Goal: Task Accomplishment & Management: Complete application form

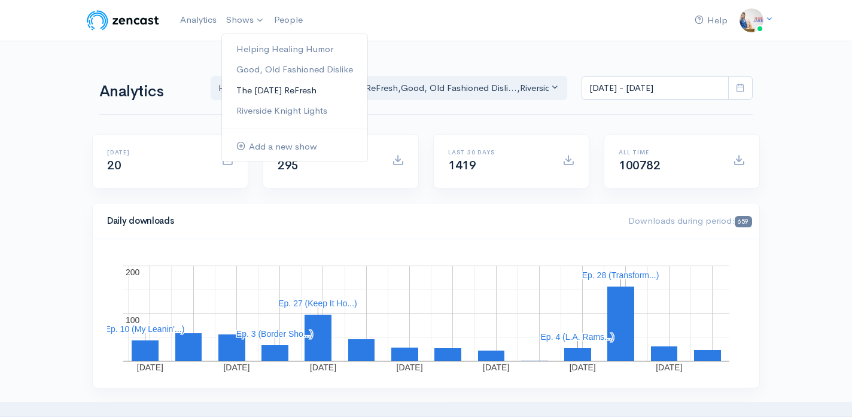
click at [262, 92] on link "The [DATE] ReFresh" at bounding box center [294, 90] width 145 height 21
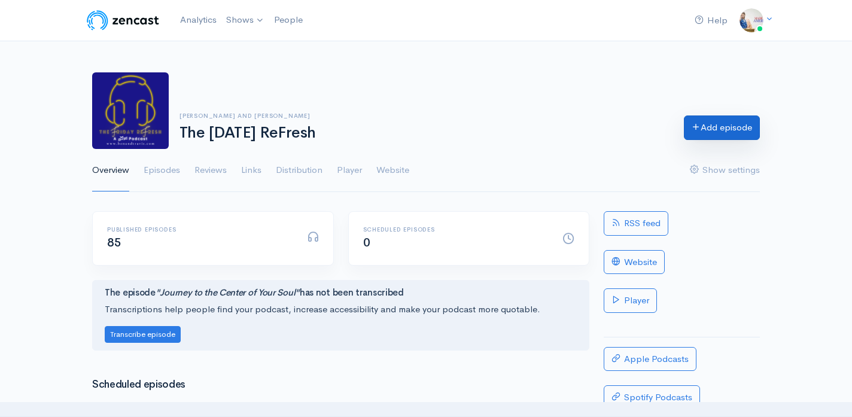
click at [718, 121] on link "Add episode" at bounding box center [722, 127] width 76 height 25
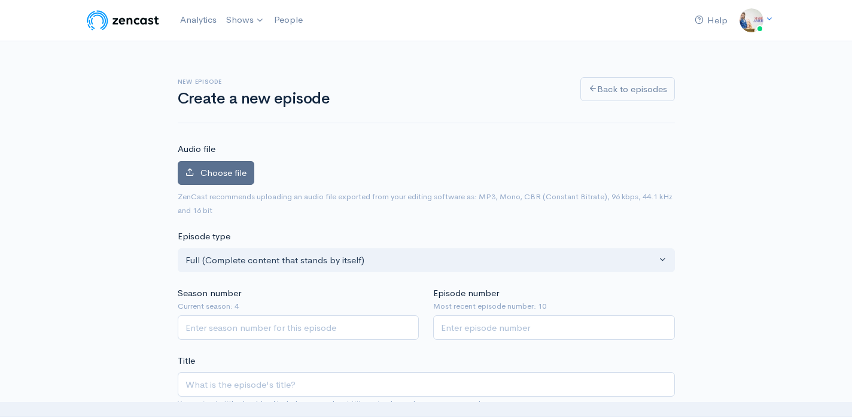
click at [239, 177] on span "Choose file" at bounding box center [223, 172] width 46 height 11
click at [0, 0] on input "Choose file" at bounding box center [0, 0] width 0 height 0
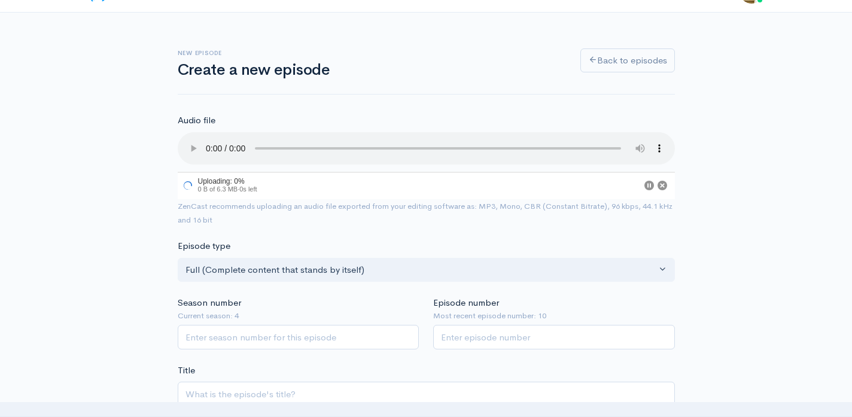
scroll to position [35, 0]
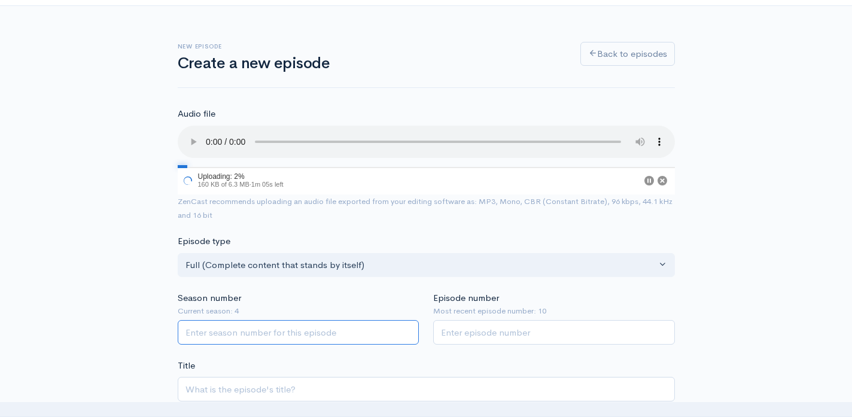
click at [355, 336] on input "Season number" at bounding box center [299, 332] width 242 height 25
type input "4"
click at [500, 331] on input "Episode number" at bounding box center [554, 332] width 242 height 25
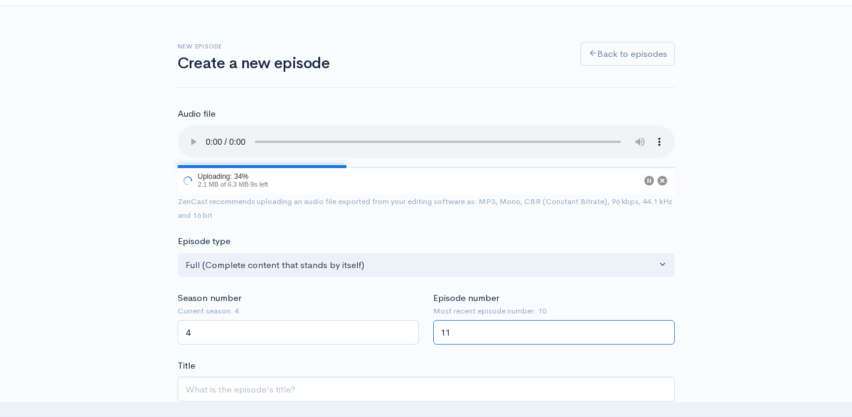
type input "11"
click at [501, 379] on input "Title" at bounding box center [426, 389] width 497 height 25
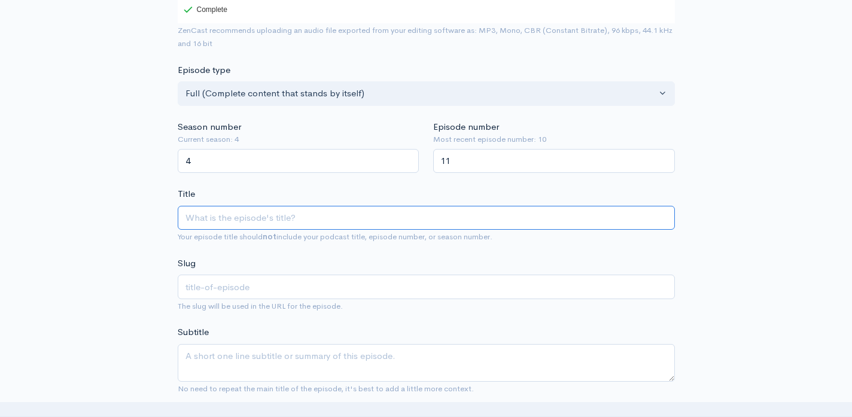
scroll to position [278, 0]
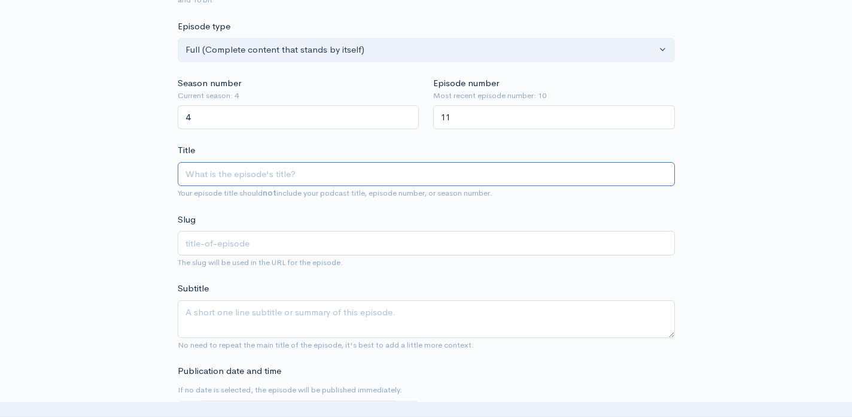
type input "R"
type input "r"
type input "Re"
type input "re"
type input "Rem"
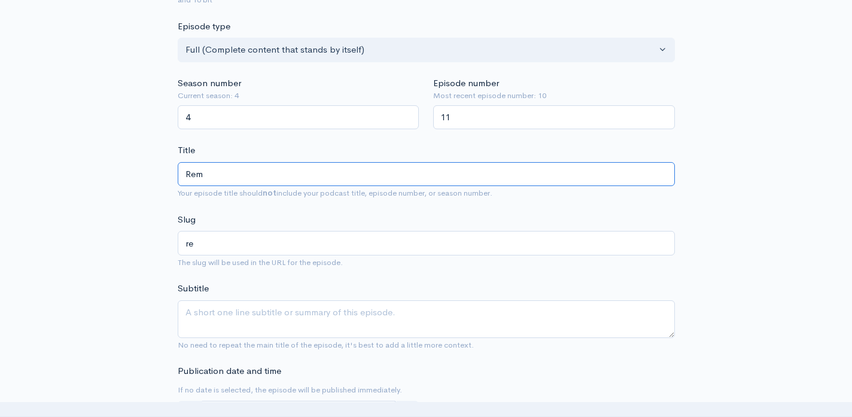
type input "rem"
type input "Reme"
type input "reme"
type input "Remem"
type input "remem"
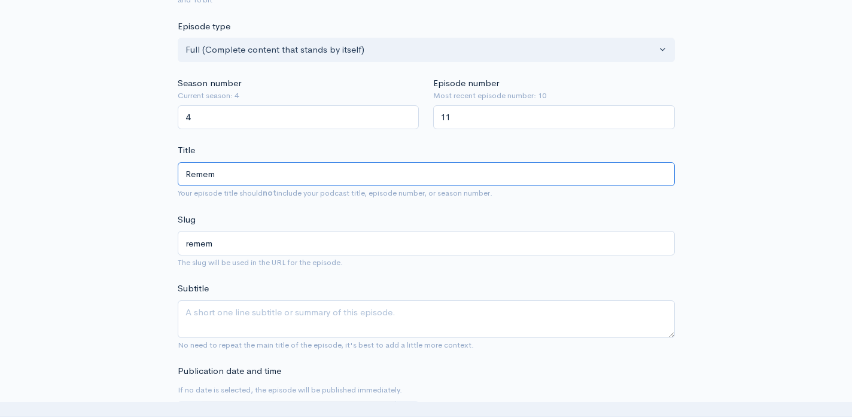
type input "Rememb"
type input "rememb"
type input "Remember"
type input "remember"
type input "Remember W"
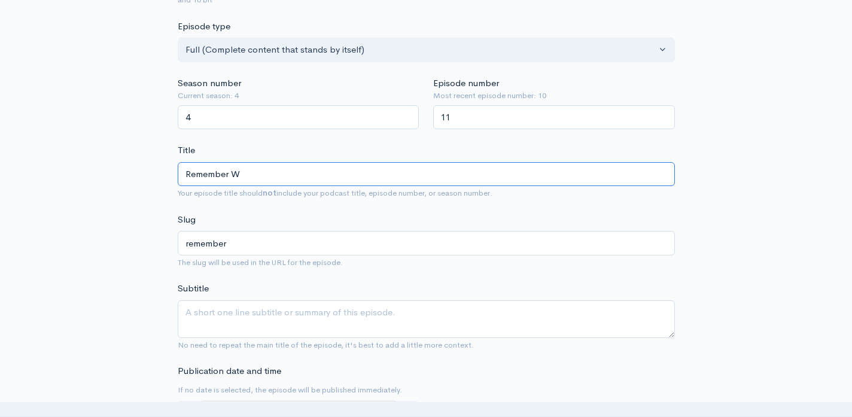
type input "remember-w"
type input "Remember [PERSON_NAME]"
type input "remember-whe"
type input "Remember When"
type input "remember-when"
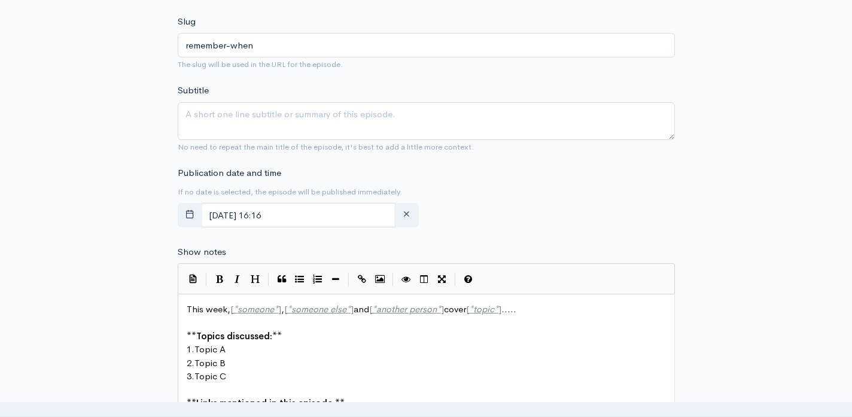
scroll to position [486, 0]
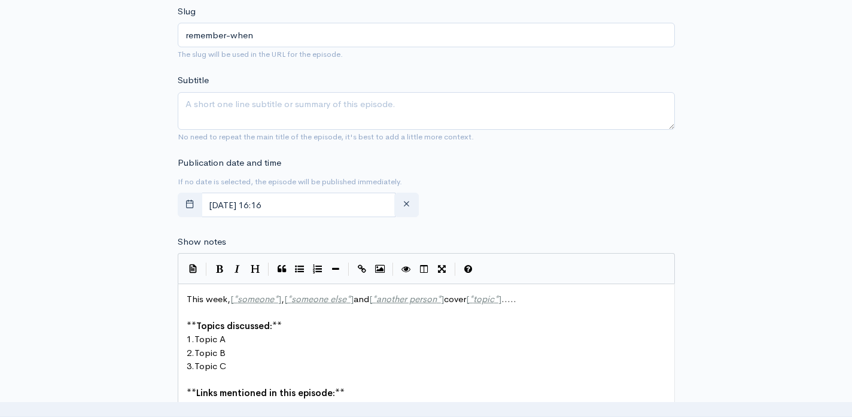
type input "Remember When"
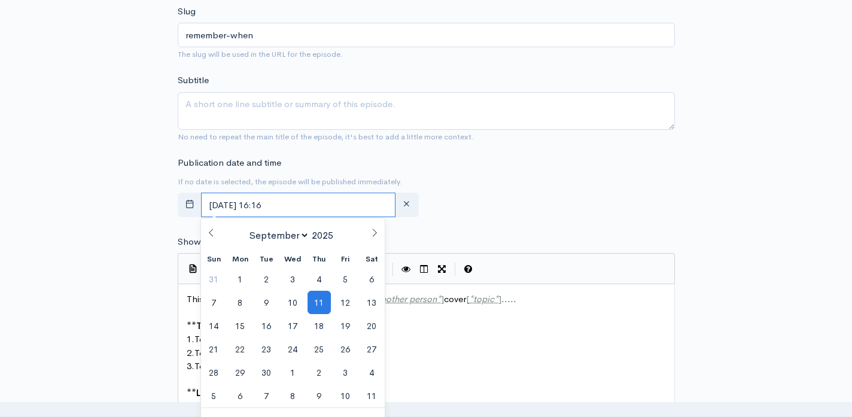
click at [341, 206] on input "[DATE] 16:16" at bounding box center [298, 205] width 195 height 25
click at [342, 301] on span "12" at bounding box center [345, 302] width 23 height 23
type input "[DATE] 16:16"
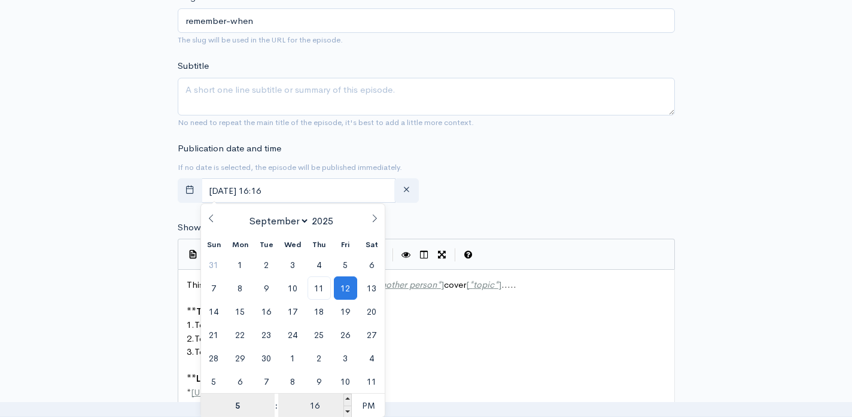
type input "5"
type input "[DATE] 17:16"
type input "05"
click at [324, 403] on input "16" at bounding box center [315, 406] width 74 height 24
type input "00"
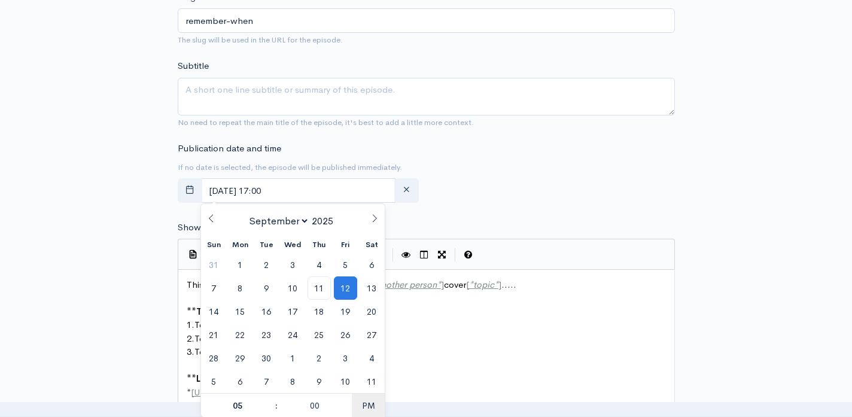
click at [364, 405] on span "PM" at bounding box center [368, 406] width 33 height 24
type input "[DATE] 05:00"
click at [463, 360] on pre "​" at bounding box center [426, 366] width 484 height 14
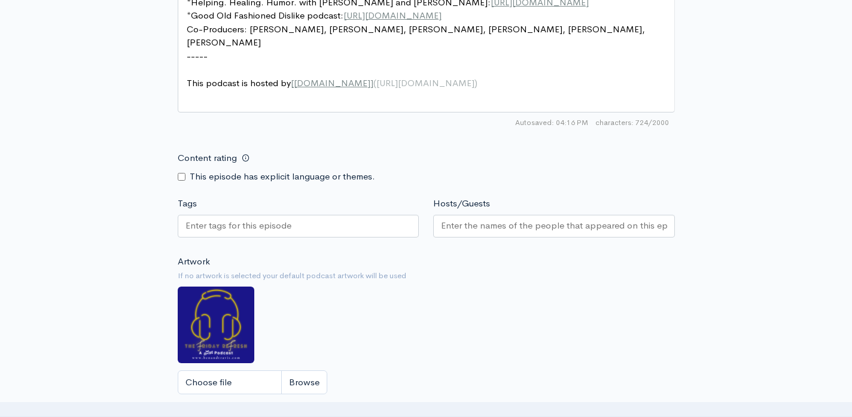
scroll to position [949, 0]
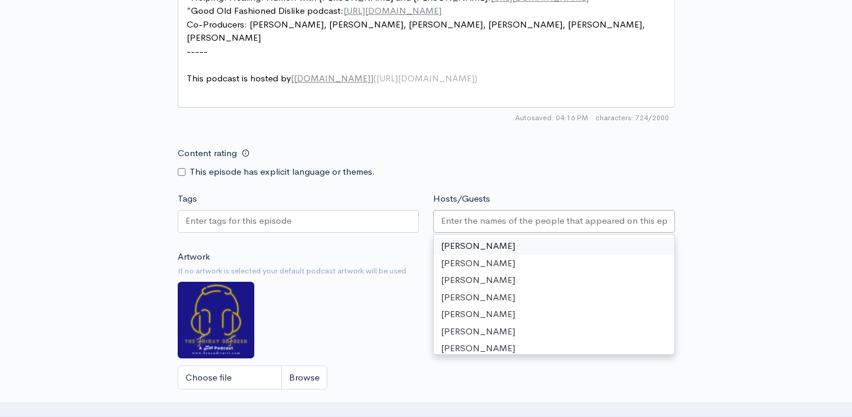
click at [474, 215] on input "Hosts/Guests" at bounding box center [554, 221] width 226 height 14
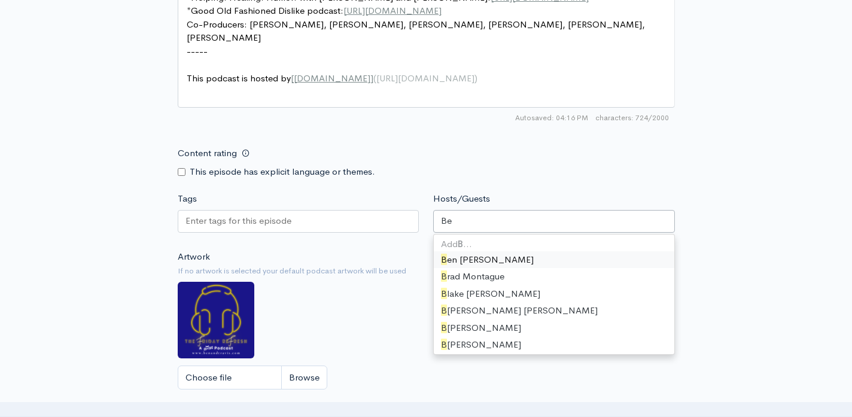
type input "Ben"
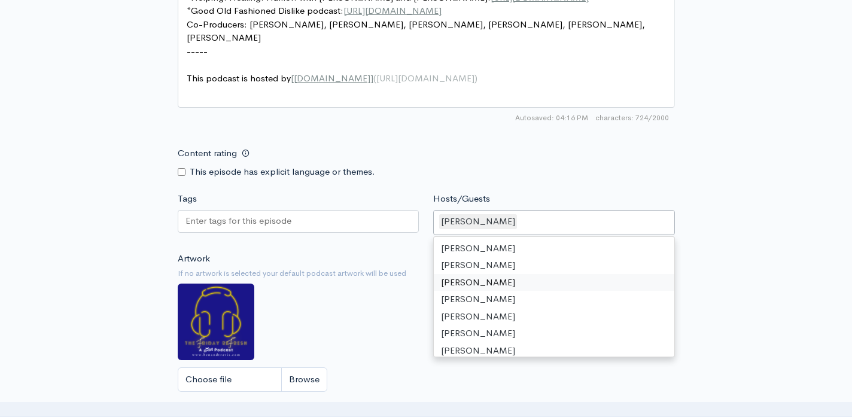
click at [381, 306] on div "Artwork If no artwork is selected your default podcast artwork will be used Cho…" at bounding box center [426, 325] width 497 height 147
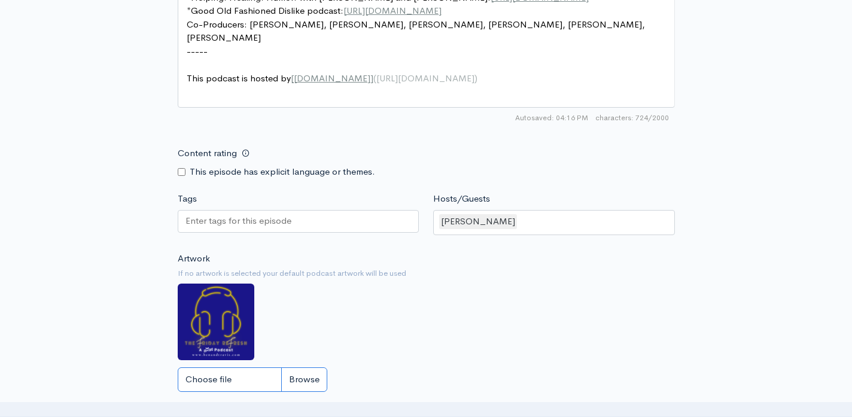
click at [245, 372] on input "Choose file" at bounding box center [253, 379] width 150 height 25
type input "C:\fakepath\[DATE] ReFresh Logo (3).png"
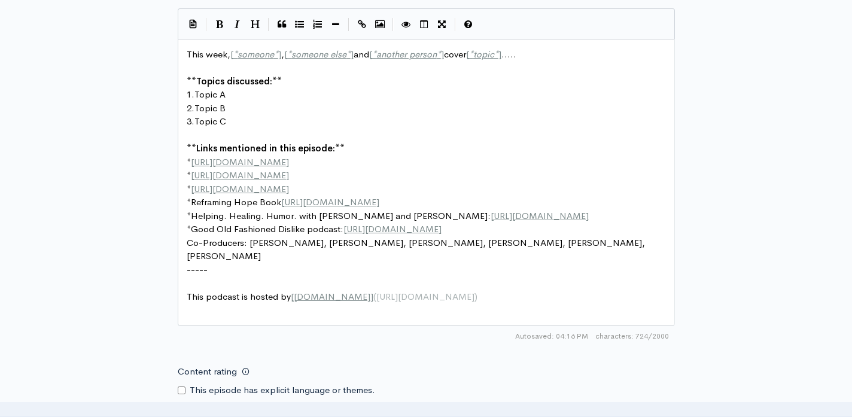
scroll to position [741, 0]
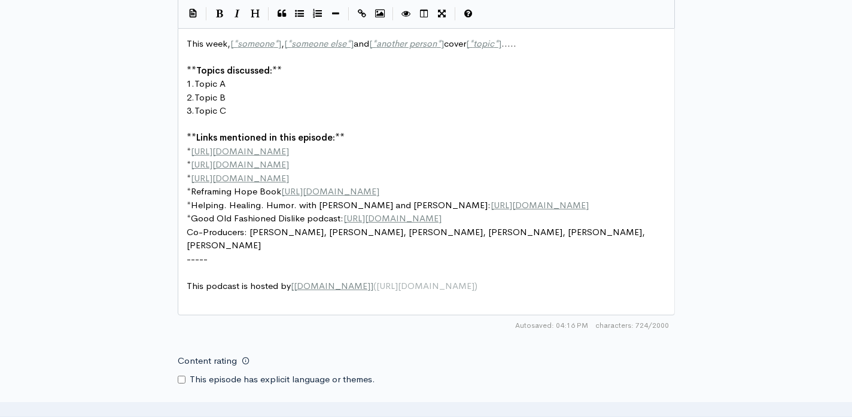
click at [291, 251] on span "Co-Producers: [PERSON_NAME], [PERSON_NAME], [PERSON_NAME], [PERSON_NAME], [PERS…" at bounding box center [417, 238] width 461 height 25
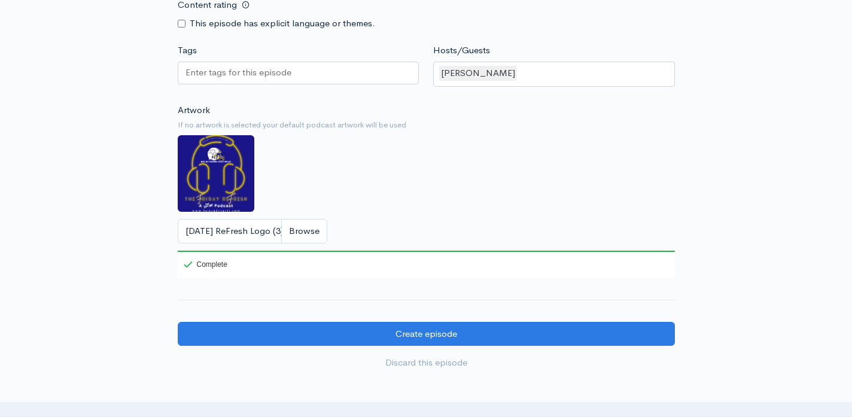
scroll to position [1114, 0]
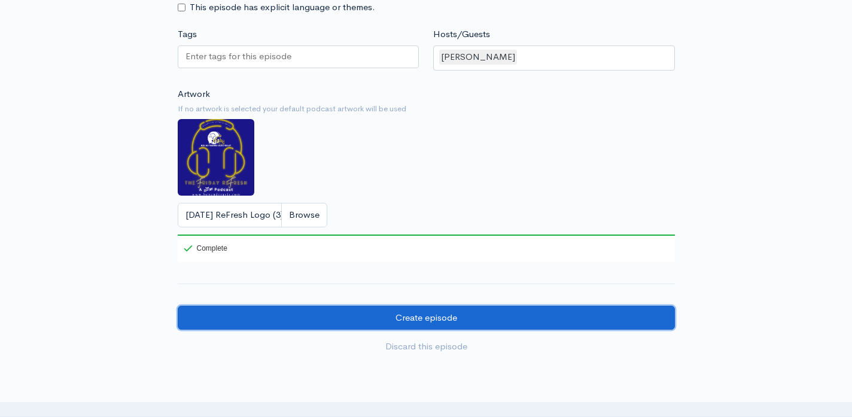
click at [327, 311] on input "Create episode" at bounding box center [426, 318] width 497 height 25
